Goal: Information Seeking & Learning: Learn about a topic

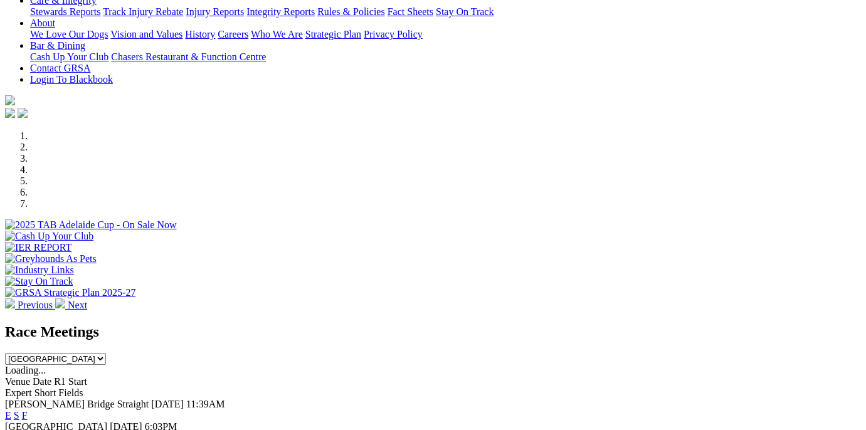
scroll to position [387, 0]
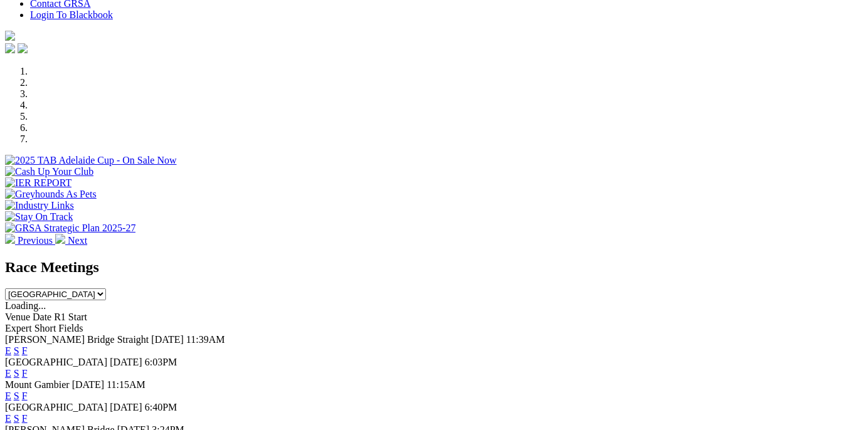
click at [28, 413] on link "F" at bounding box center [25, 418] width 6 height 11
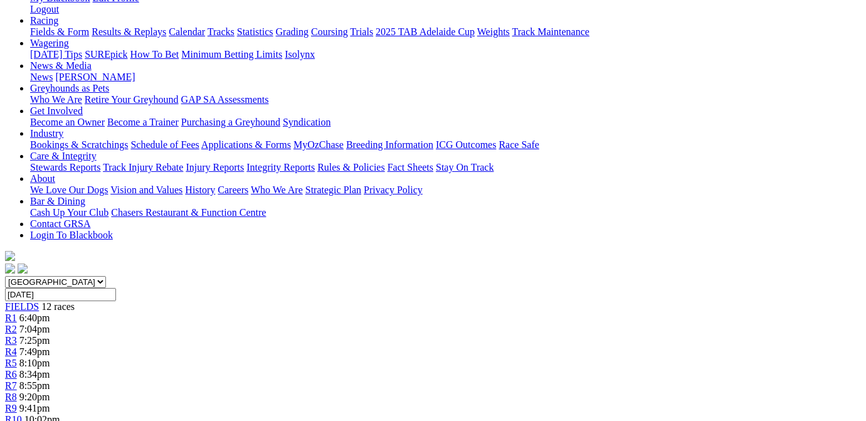
scroll to position [252, 0]
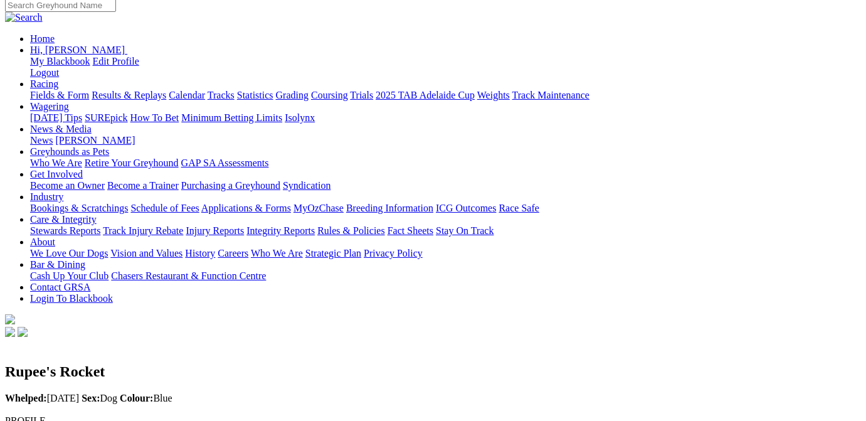
scroll to position [189, 0]
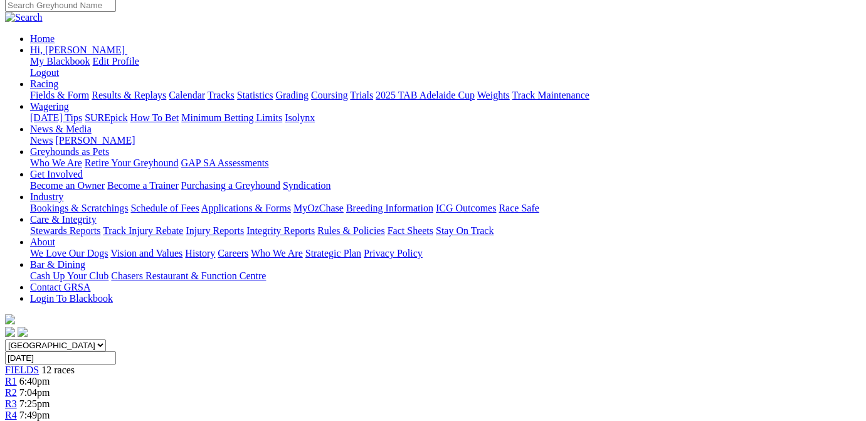
scroll to position [252, 0]
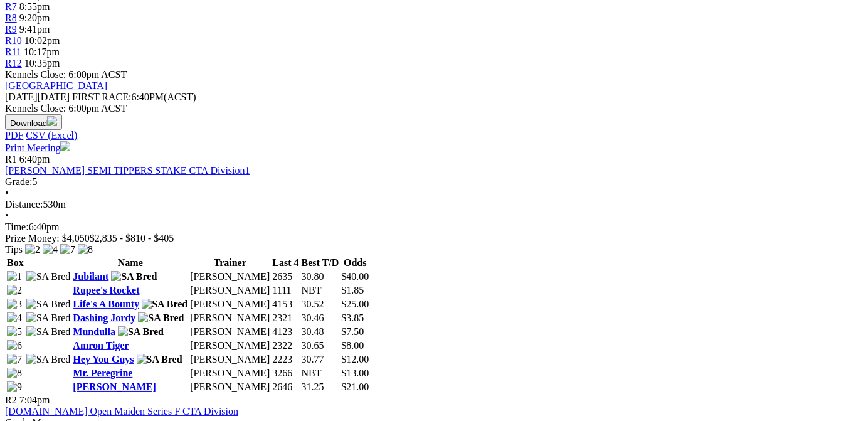
scroll to position [631, 0]
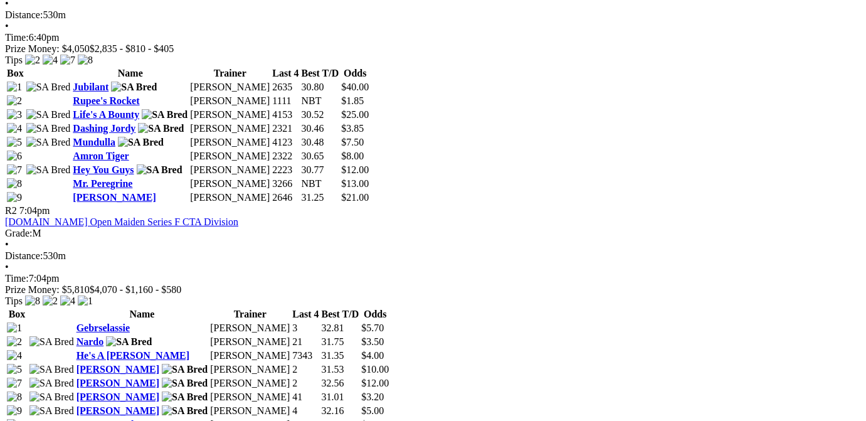
scroll to position [884, 0]
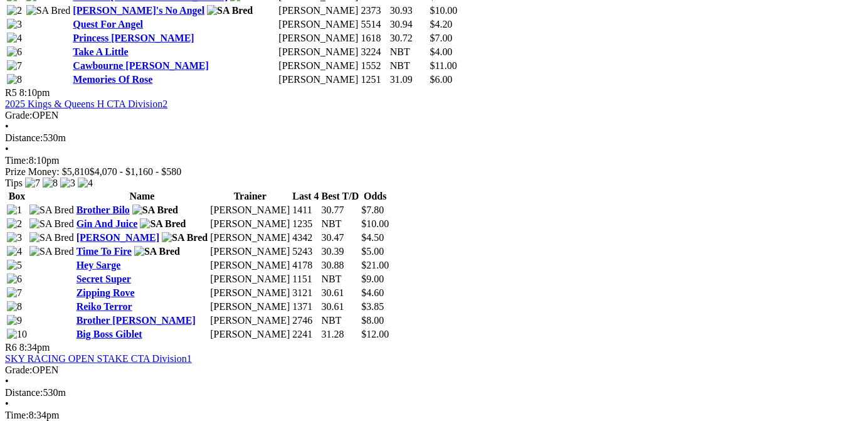
scroll to position [1579, 0]
